Goal: Find specific page/section: Find specific page/section

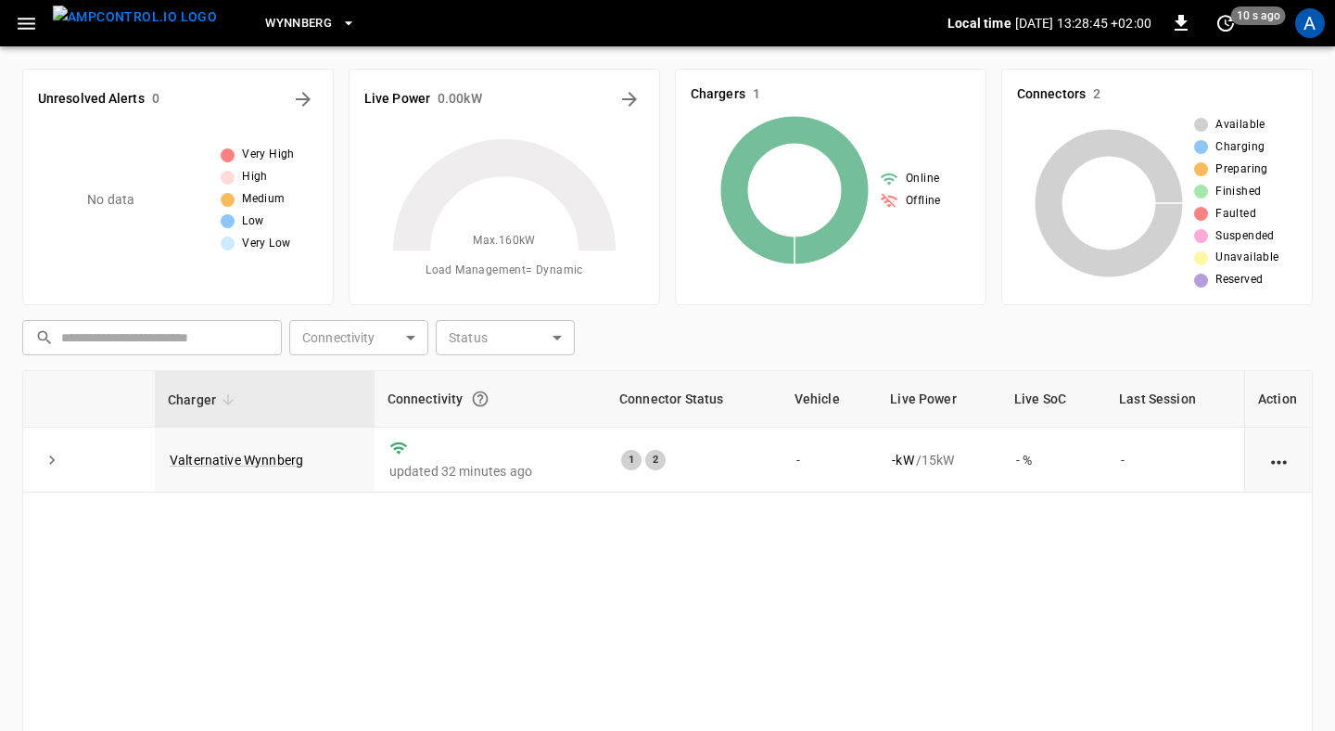
click at [266, 31] on span "Wynnberg" at bounding box center [298, 23] width 67 height 21
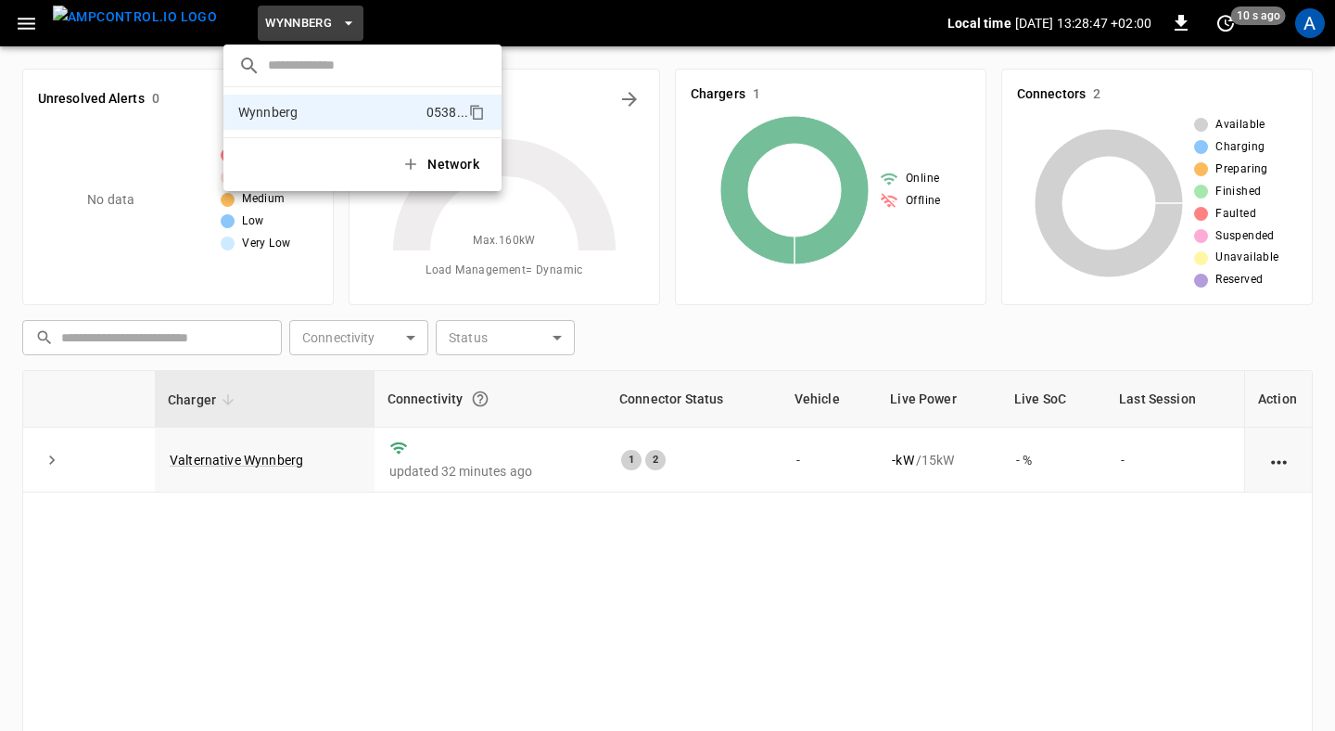
click at [266, 31] on div at bounding box center [667, 365] width 1335 height 731
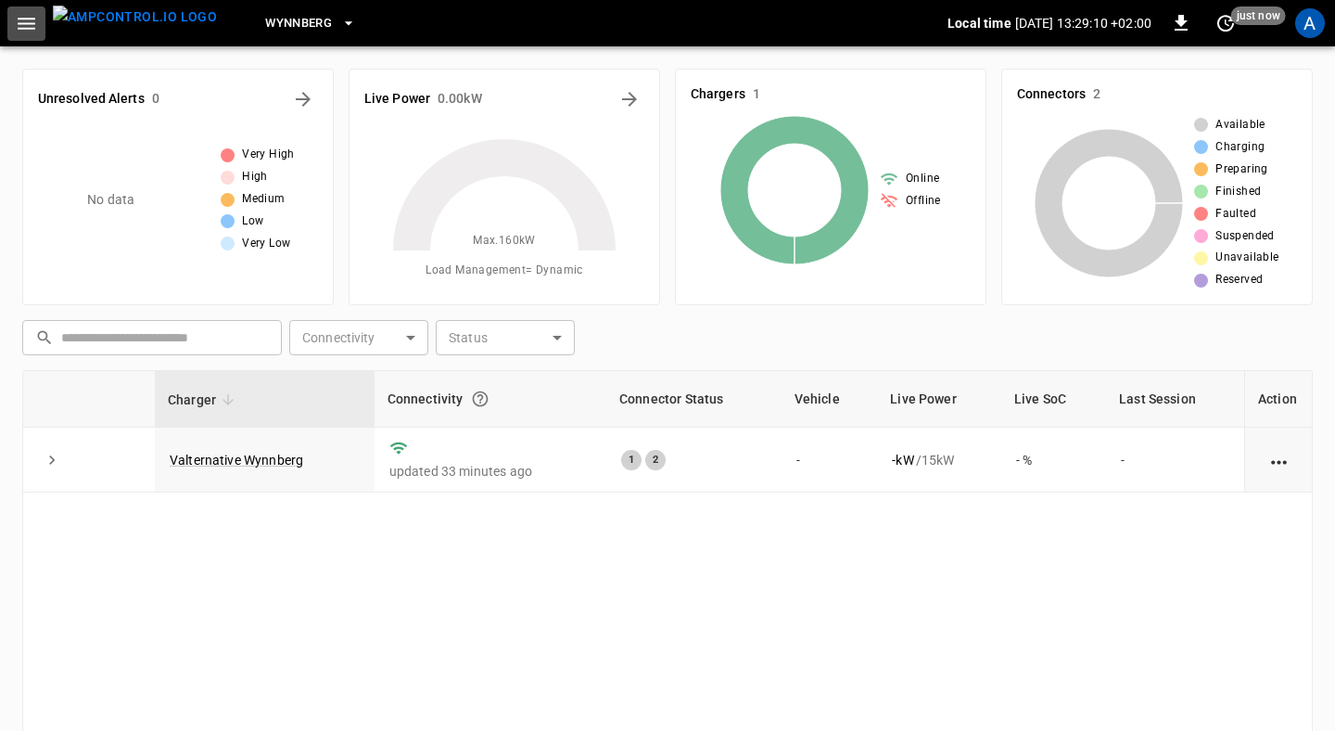
click at [19, 26] on icon "button" at bounding box center [26, 23] width 23 height 23
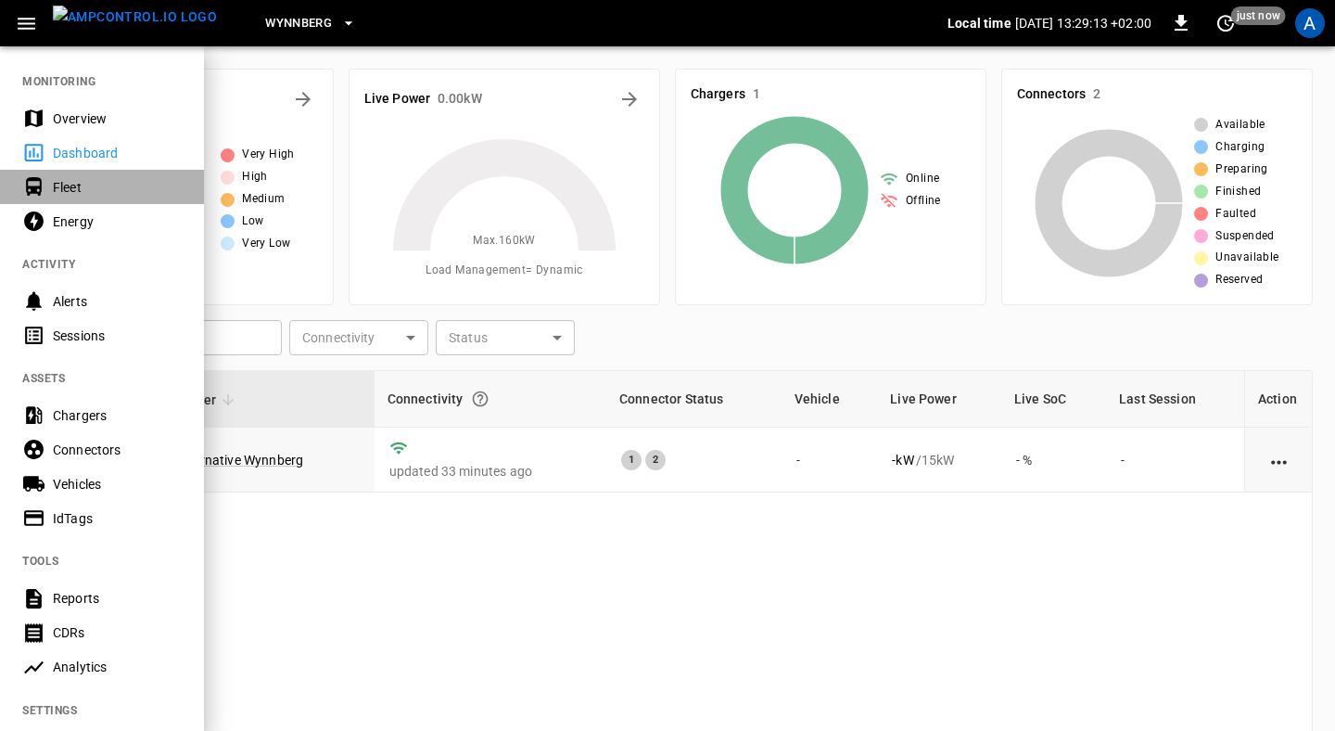
click at [70, 200] on div "Fleet" at bounding box center [102, 187] width 204 height 34
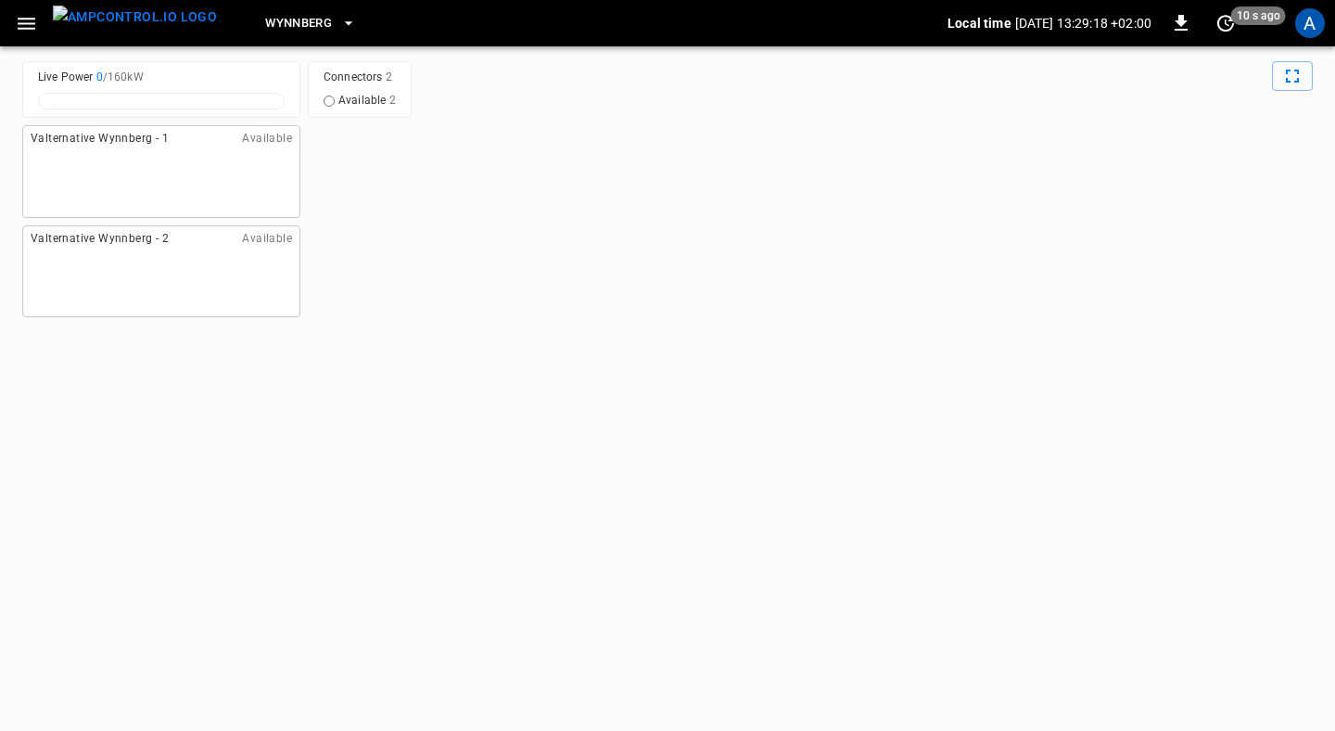
click at [24, 23] on icon "button" at bounding box center [27, 24] width 18 height 12
